Goal: Information Seeking & Learning: Learn about a topic

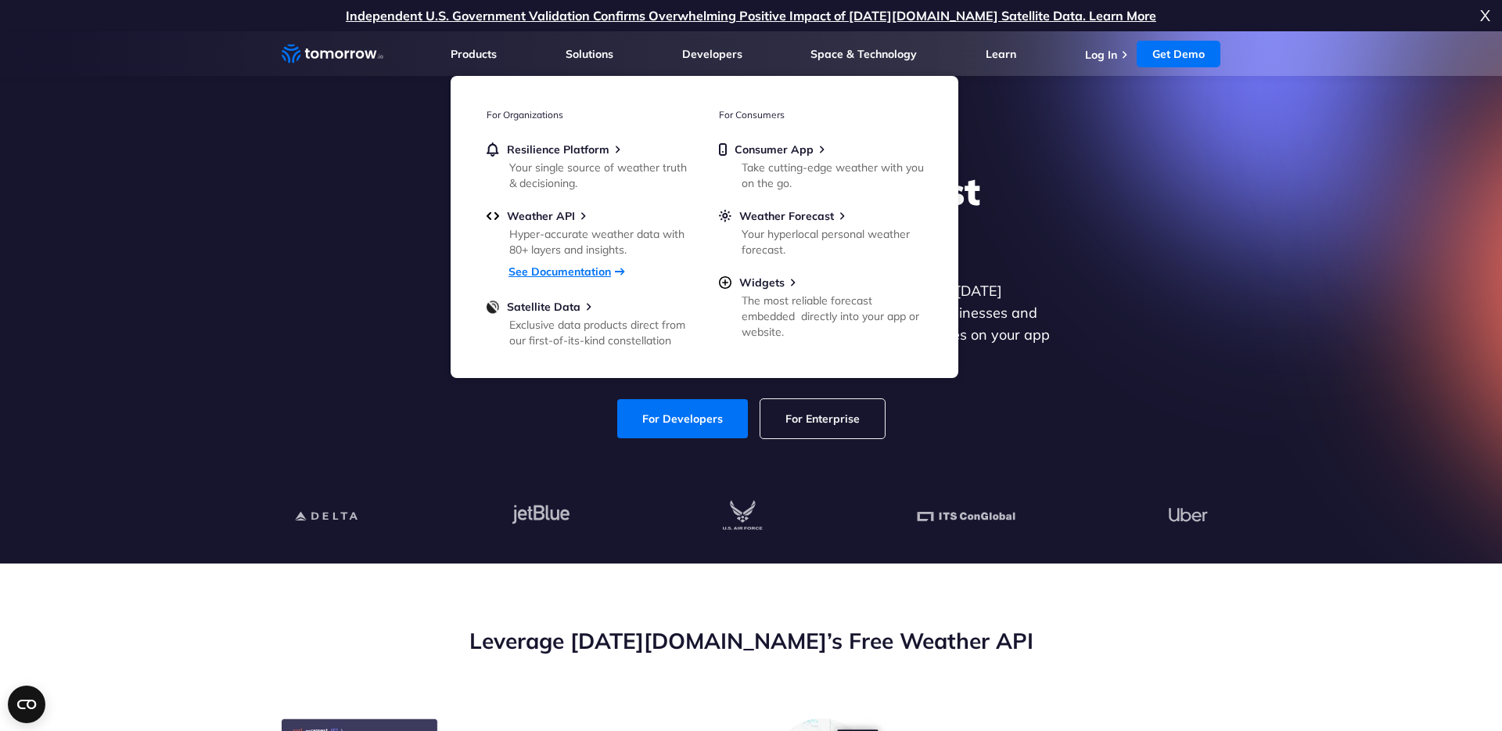
click at [541, 270] on link "See Documentation" at bounding box center [560, 271] width 102 height 14
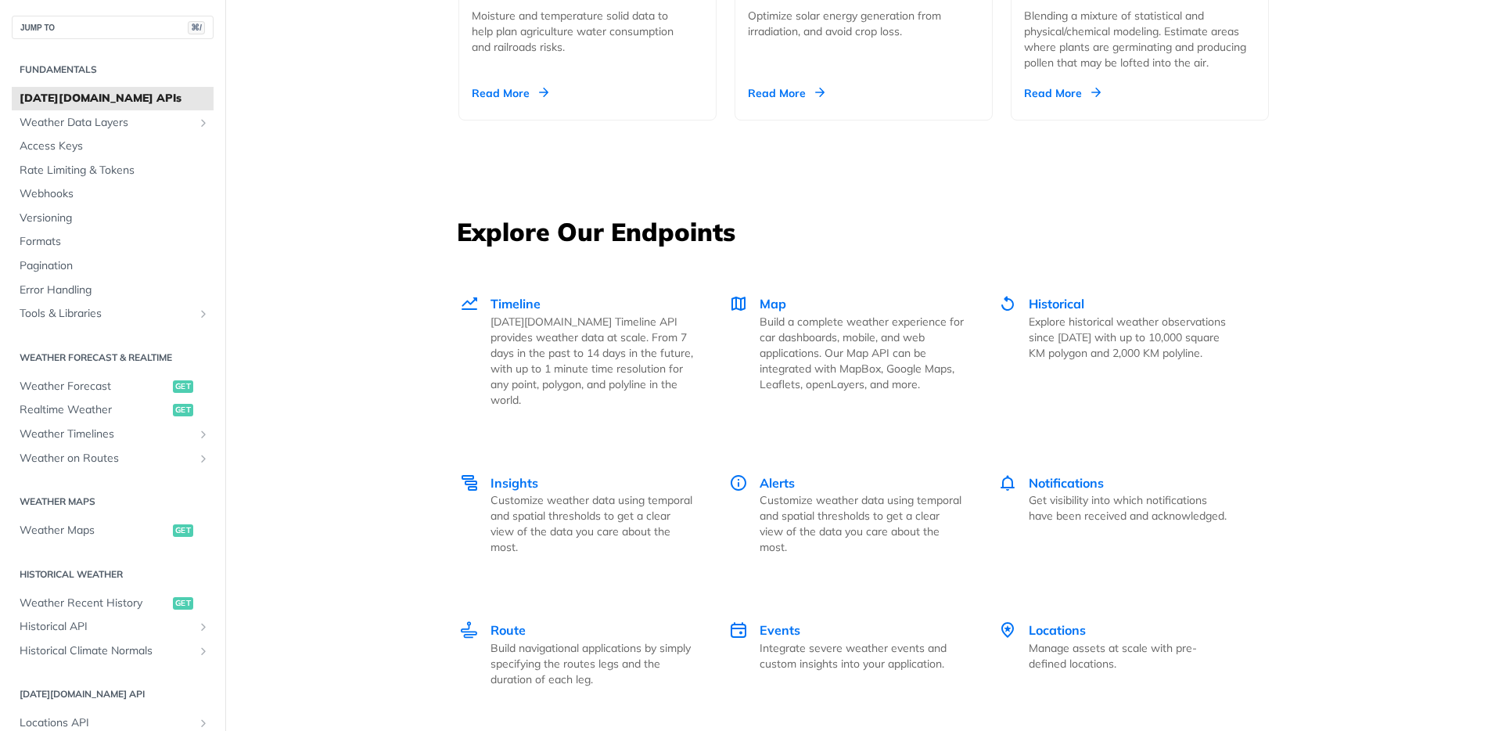
scroll to position [2016, 0]
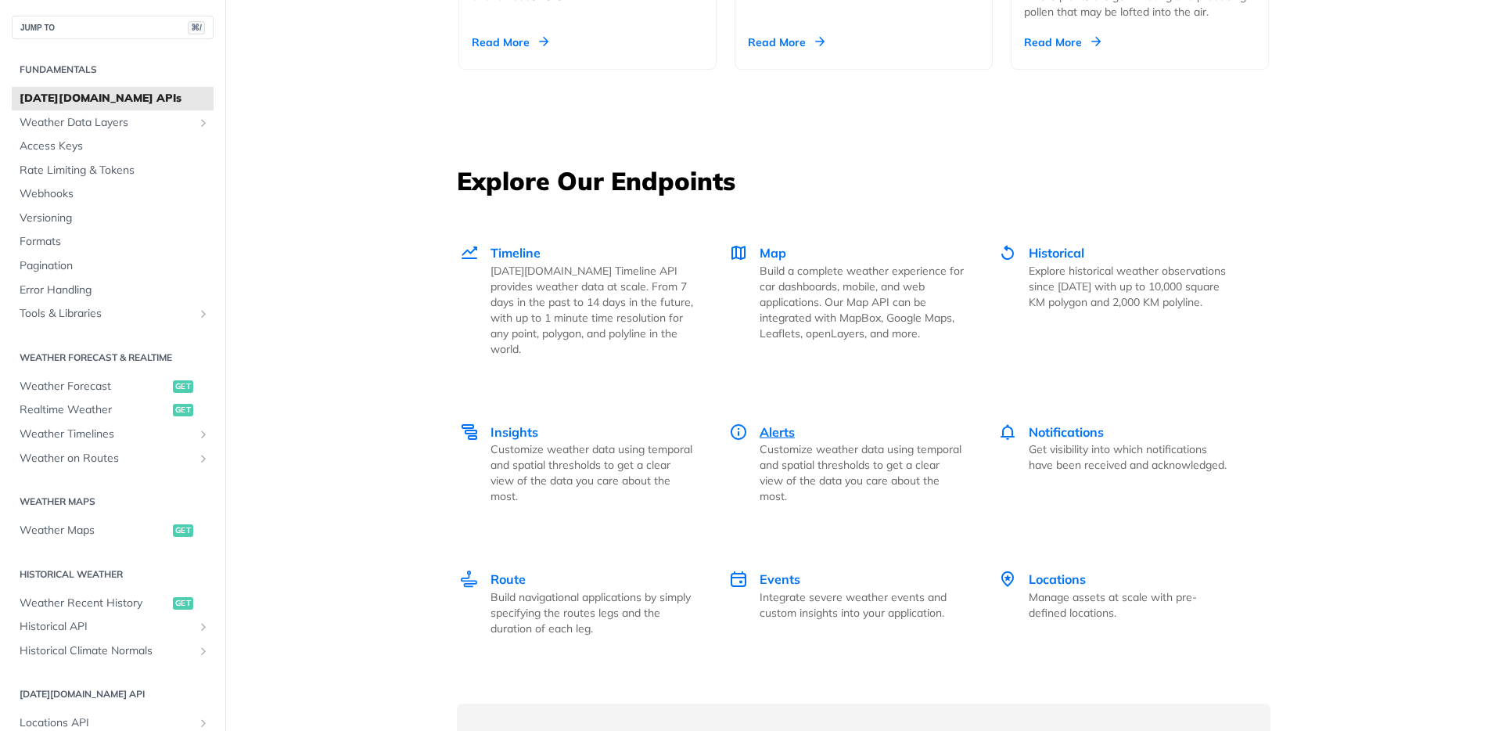
click at [762, 424] on span "Alerts" at bounding box center [777, 432] width 35 height 16
click at [787, 252] on div "Map Build a complete weather experience for car dashboards, mobile, and web app…" at bounding box center [862, 292] width 204 height 98
click at [509, 254] on span "Timeline" at bounding box center [516, 253] width 50 height 16
